Goal: Task Accomplishment & Management: Use online tool/utility

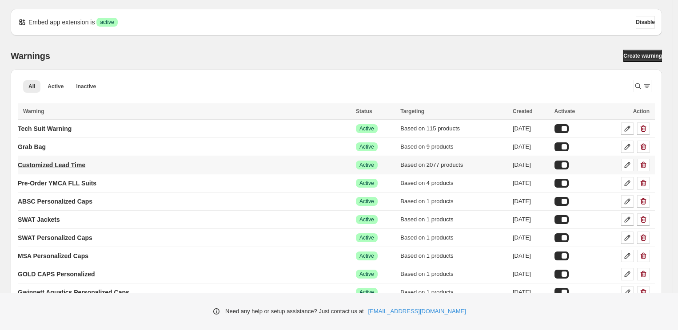
click at [56, 164] on p "Customized Lead Time" at bounding box center [51, 165] width 67 height 9
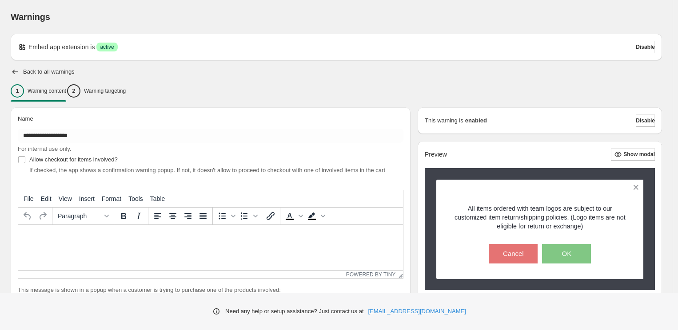
type input "**********"
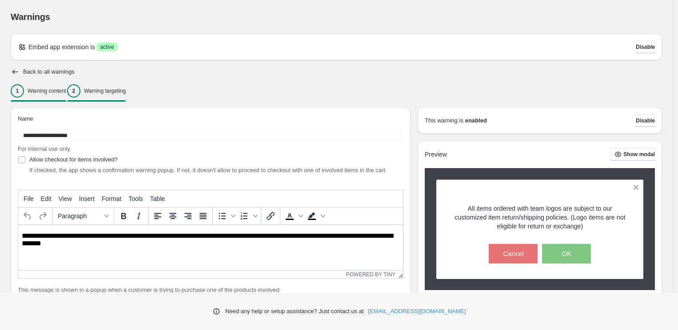
click at [119, 93] on p "Warning targeting" at bounding box center [105, 90] width 42 height 7
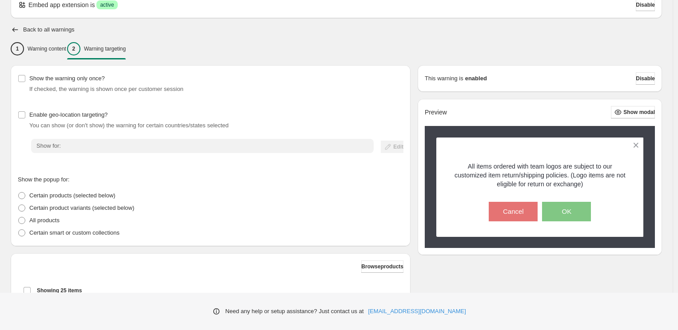
scroll to position [224, 0]
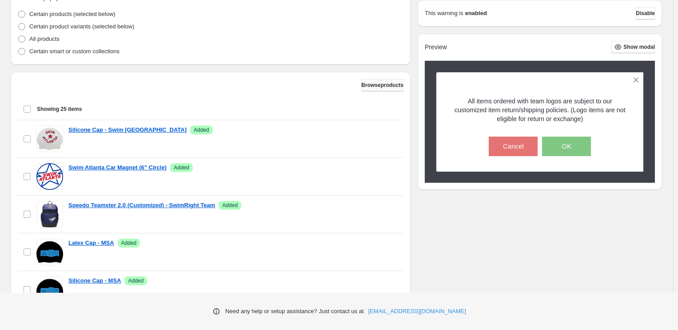
click at [374, 85] on span "Browse products" at bounding box center [382, 85] width 42 height 7
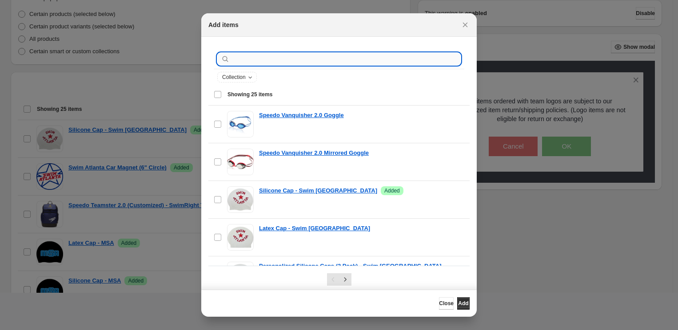
click at [240, 60] on input ":r1v:" at bounding box center [345, 59] width 229 height 12
type input "********"
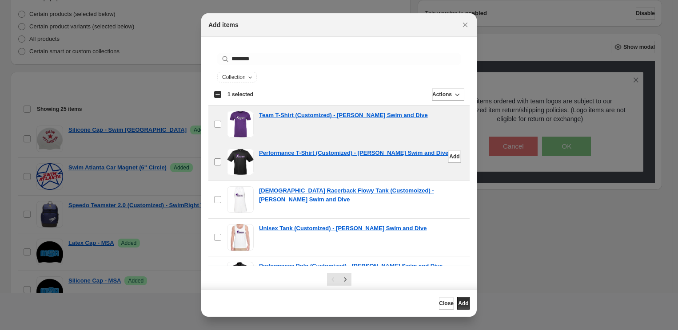
click at [208, 160] on label "checkbox" at bounding box center [217, 161] width 19 height 37
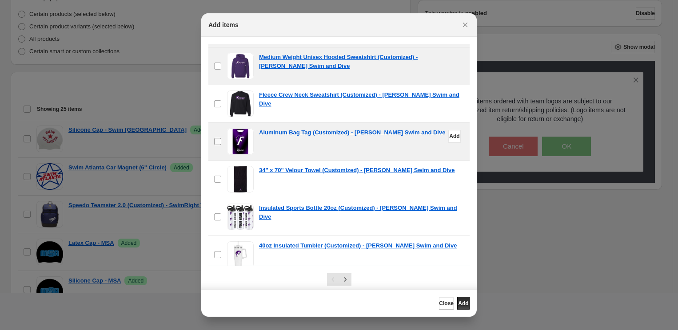
scroll to position [177, 0]
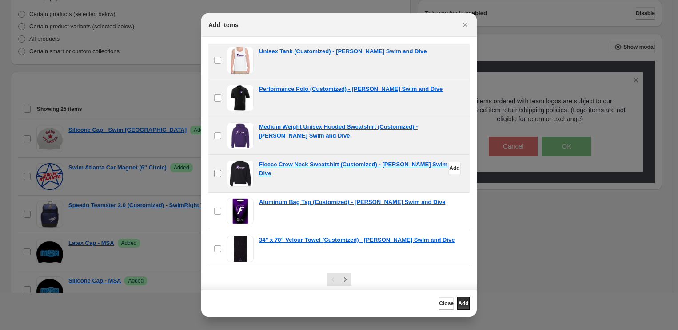
click at [217, 177] on span ":r1v:" at bounding box center [218, 174] width 8 height 8
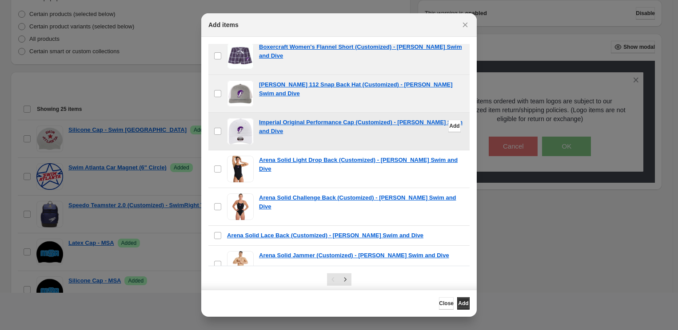
scroll to position [716, 0]
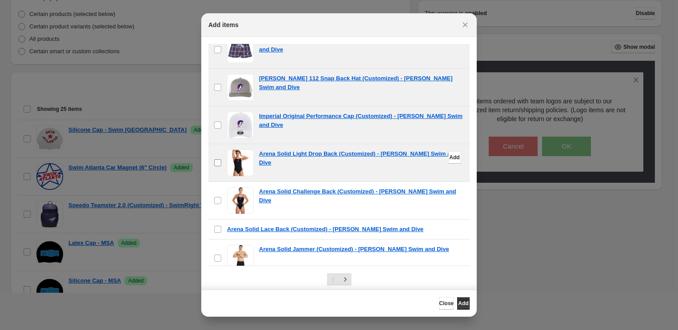
click at [223, 159] on label "checkbox" at bounding box center [217, 162] width 19 height 37
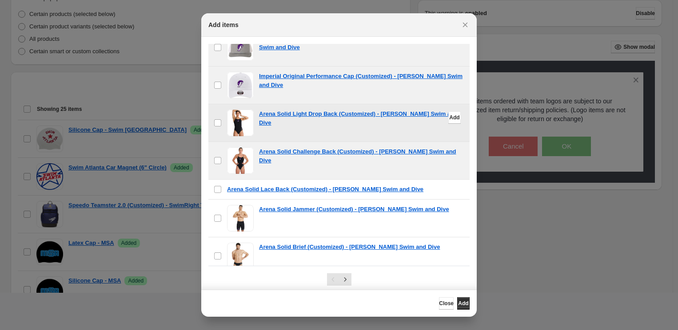
scroll to position [765, 0]
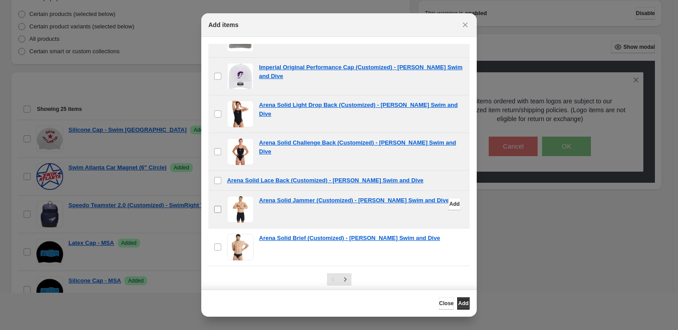
click at [211, 208] on label "checkbox" at bounding box center [217, 209] width 19 height 37
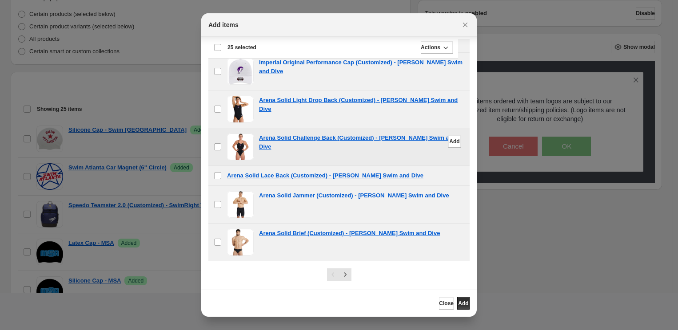
scroll to position [10, 0]
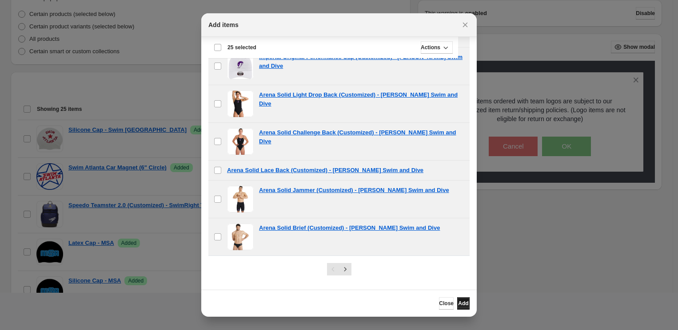
click at [458, 304] on span "Add" at bounding box center [463, 303] width 10 height 7
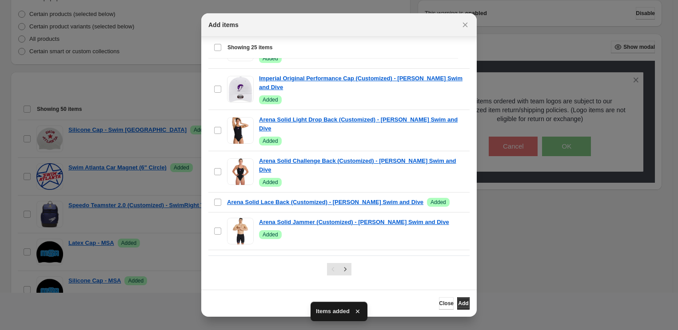
scroll to position [783, 0]
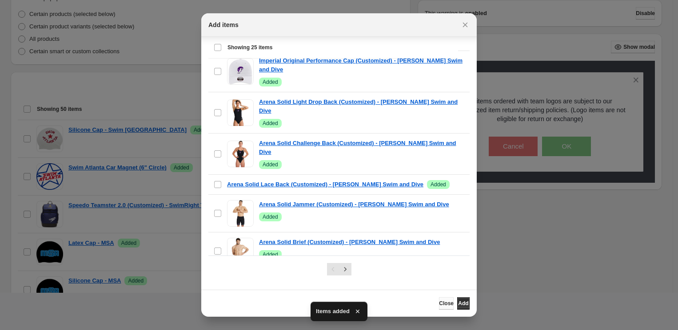
click at [439, 303] on span "Close" at bounding box center [446, 303] width 15 height 7
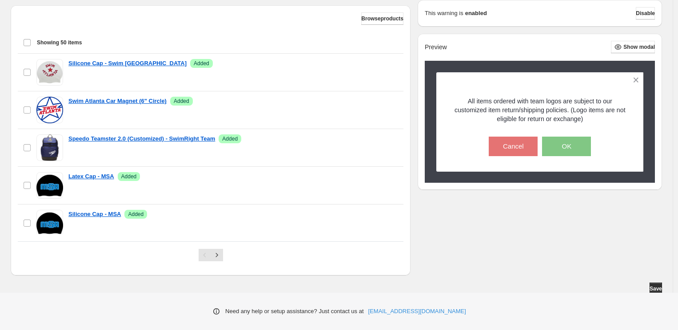
scroll to position [293, 0]
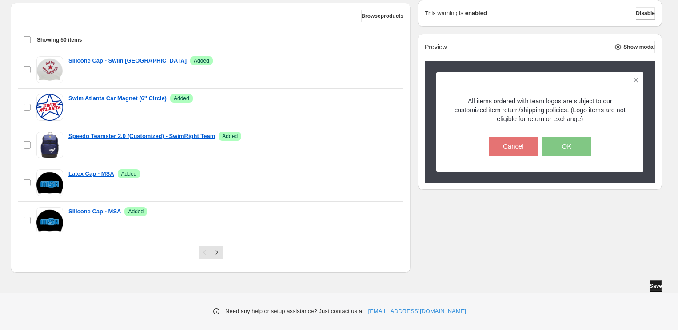
click at [657, 290] on button "Save" at bounding box center [655, 286] width 12 height 12
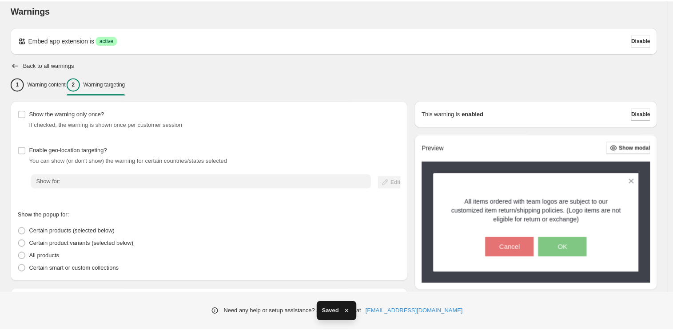
scroll to position [0, 0]
